Goal: Information Seeking & Learning: Learn about a topic

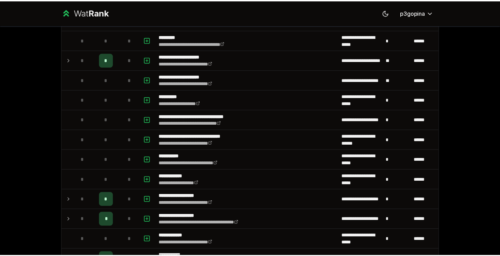
scroll to position [958, 0]
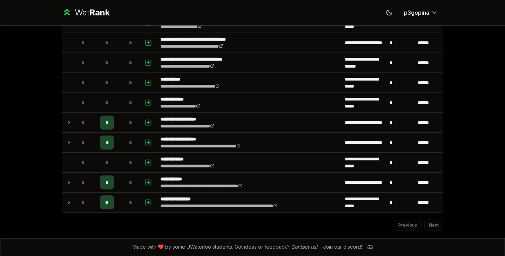
click at [86, 11] on div "Wat Rank" at bounding box center [92, 12] width 35 height 11
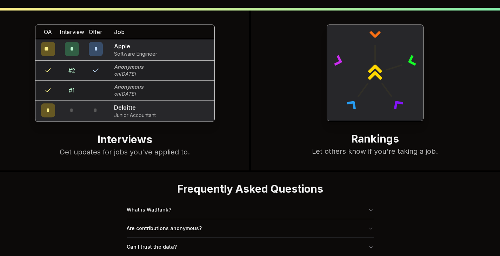
scroll to position [264, 0]
click at [296, 201] on button "What is WatRank?" at bounding box center [250, 210] width 247 height 18
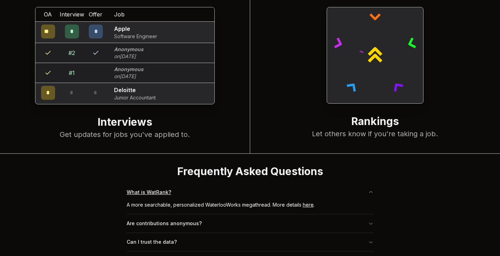
scroll to position [283, 0]
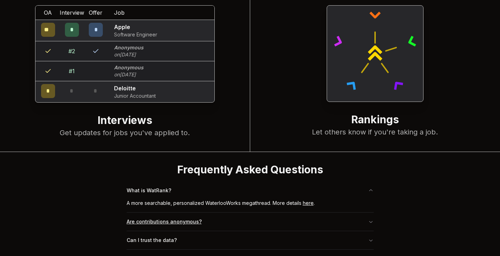
click at [296, 213] on button "Are contributions anonymous?" at bounding box center [250, 222] width 247 height 18
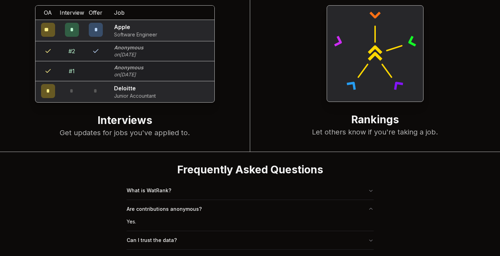
scroll to position [278, 0]
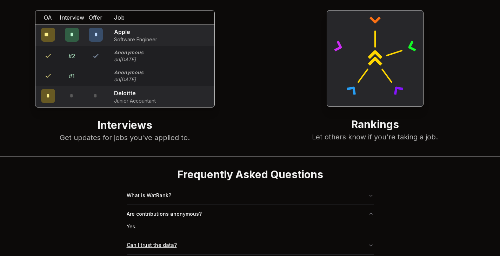
click at [287, 236] on button "Can I trust the data?" at bounding box center [250, 245] width 247 height 18
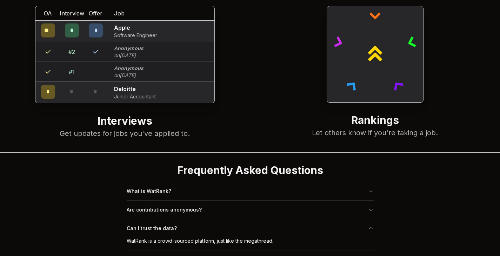
scroll to position [283, 0]
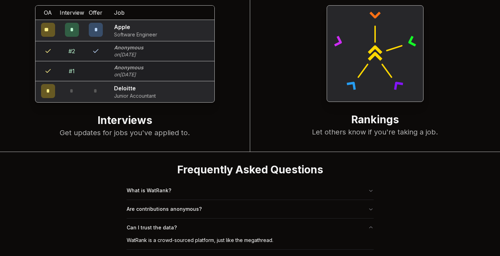
drag, startPoint x: 281, startPoint y: 230, endPoint x: 298, endPoint y: 230, distance: 17.2
click at [298, 230] on div "Frequently Asked Questions What is WatRank? Are contributions anonymous? Can I …" at bounding box center [249, 206] width 269 height 109
click at [183, 219] on button "Can I trust the data?" at bounding box center [250, 228] width 247 height 18
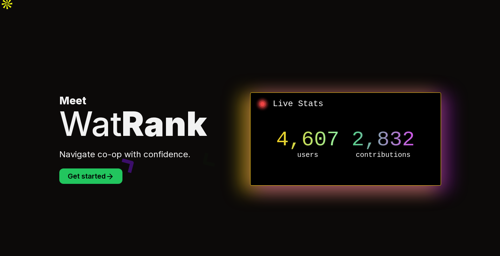
scroll to position [0, 0]
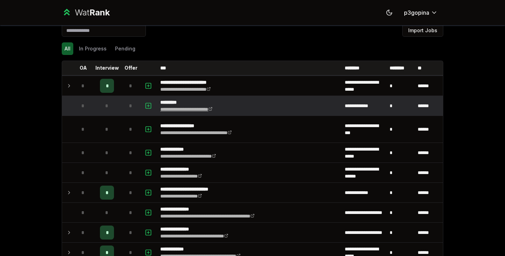
scroll to position [8, 0]
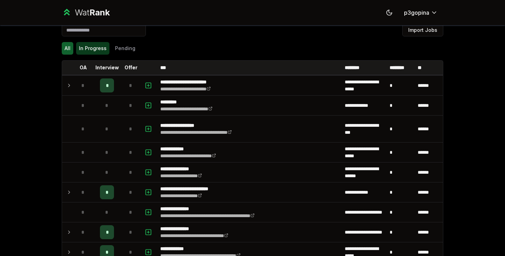
click at [90, 46] on button "In Progress" at bounding box center [92, 48] width 33 height 13
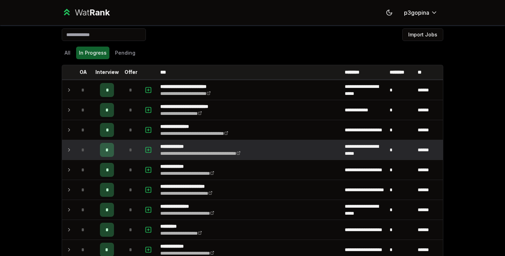
scroll to position [2, 0]
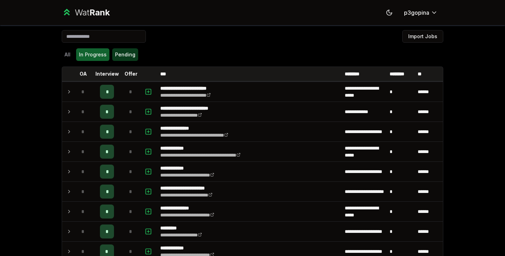
click at [120, 58] on button "Pending" at bounding box center [125, 54] width 26 height 13
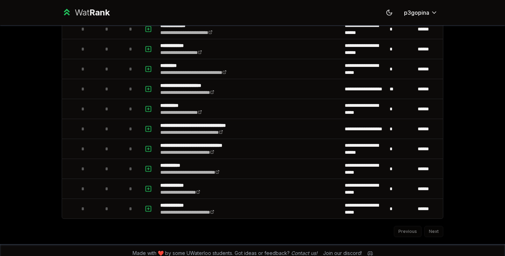
scroll to position [538, 0]
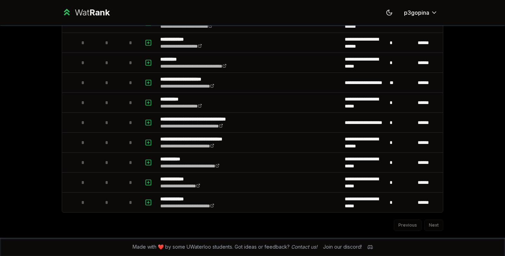
click at [409, 226] on div "Previous Next" at bounding box center [252, 222] width 381 height 18
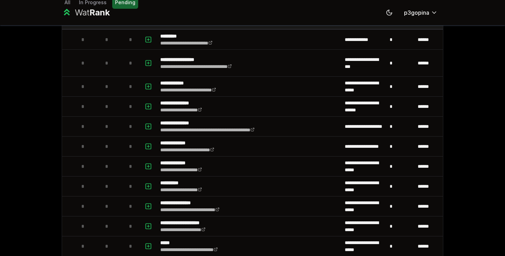
scroll to position [0, 0]
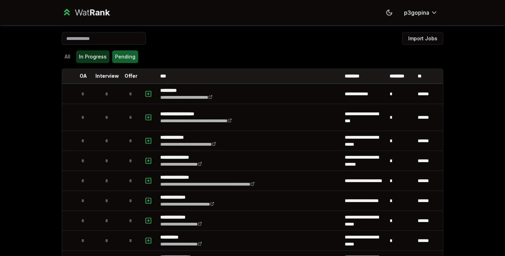
click at [91, 52] on button "In Progress" at bounding box center [92, 56] width 33 height 13
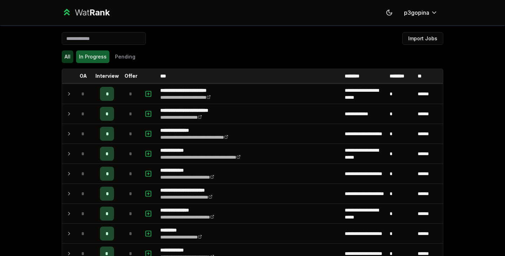
click at [64, 52] on button "All" at bounding box center [68, 56] width 12 height 13
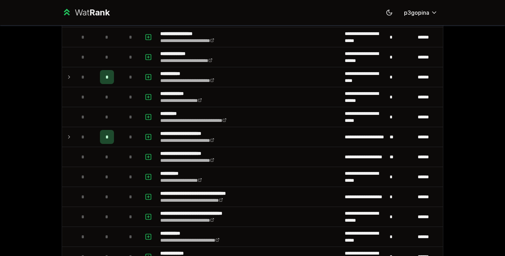
scroll to position [958, 0]
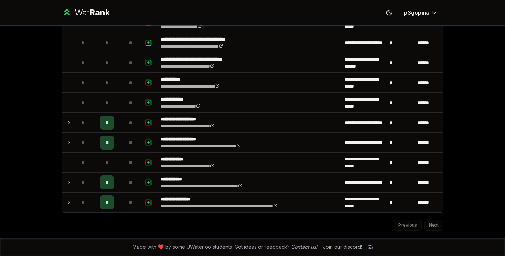
click at [427, 226] on div "Previous Next" at bounding box center [252, 222] width 381 height 18
click at [378, 216] on div "Previous Next" at bounding box center [252, 222] width 381 height 18
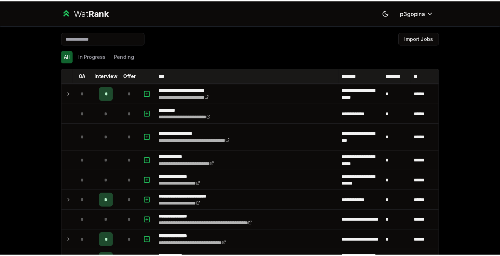
scroll to position [0, 0]
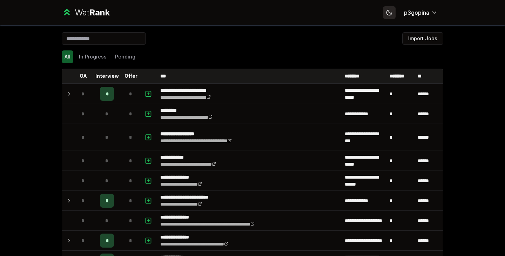
click at [390, 13] on icon at bounding box center [389, 12] width 7 height 7
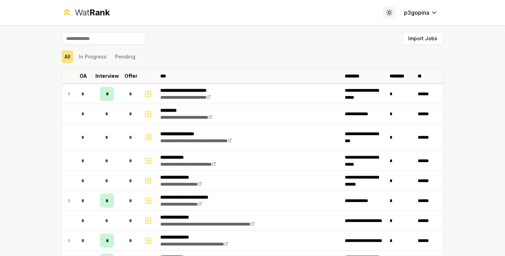
click at [391, 13] on icon at bounding box center [391, 13] width 1 height 0
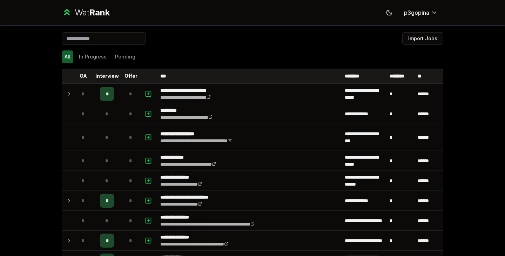
click at [82, 14] on div "Wat Rank" at bounding box center [92, 12] width 35 height 11
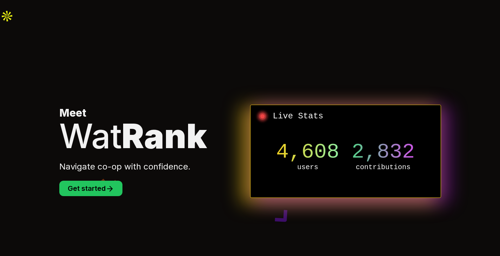
scroll to position [168, 0]
